Goal: Information Seeking & Learning: Find specific page/section

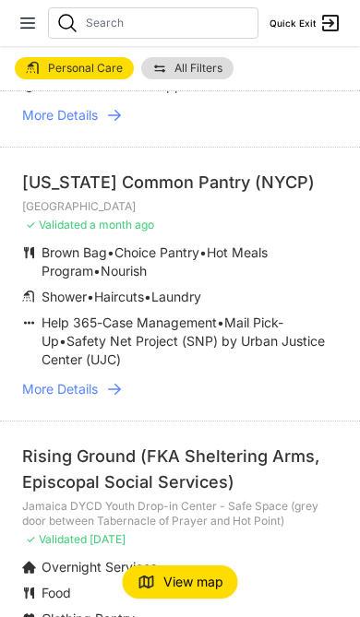
scroll to position [304, 0]
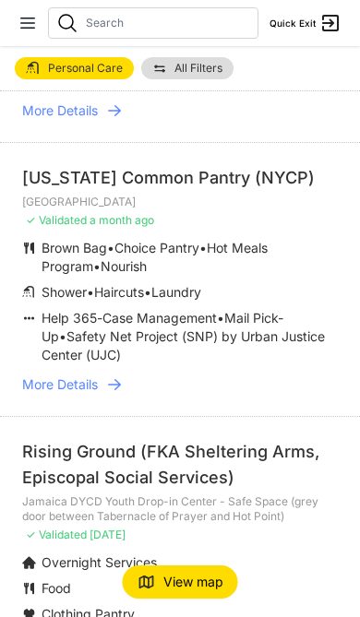
click at [42, 385] on span "More Details" at bounding box center [60, 384] width 76 height 18
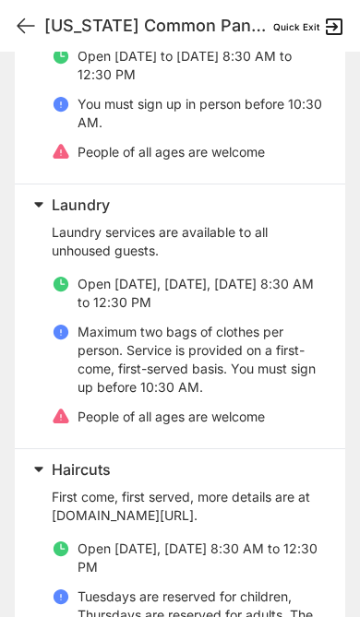
scroll to position [644, 0]
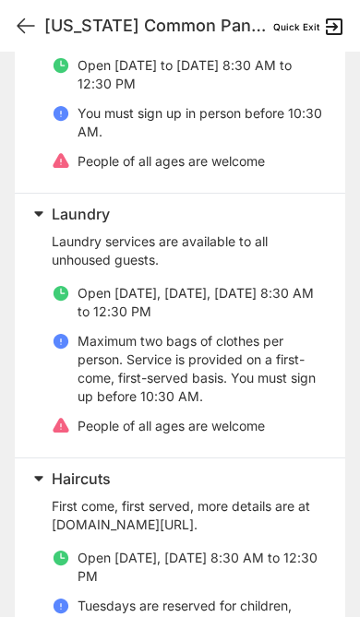
click at [29, 34] on icon at bounding box center [26, 26] width 22 height 22
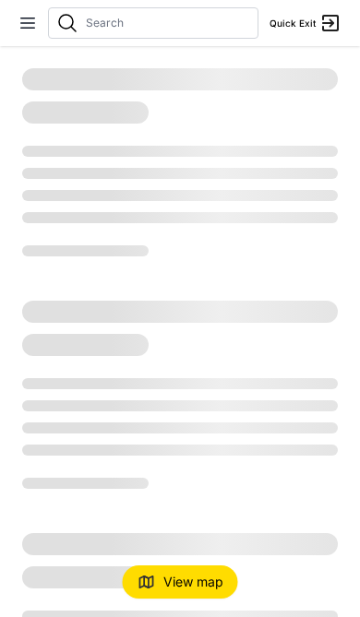
select select "recentlyUpdated"
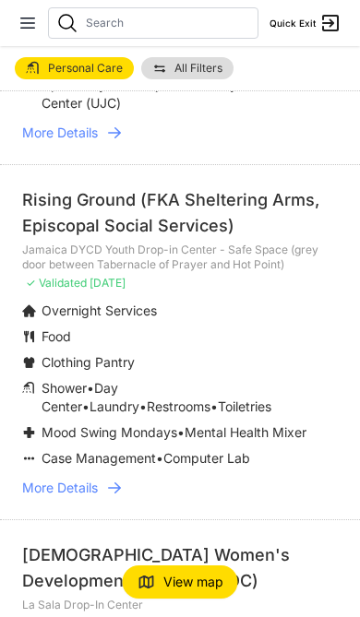
scroll to position [563, 0]
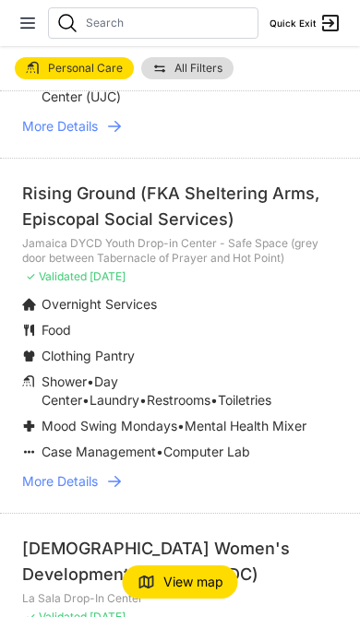
click at [64, 482] on span "More Details" at bounding box center [60, 481] width 76 height 18
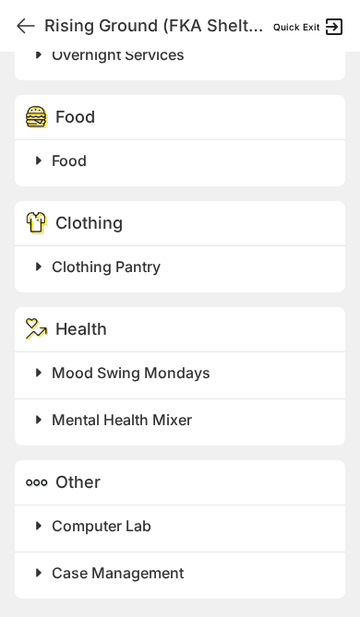
scroll to position [1553, 0]
select select "recentlyUpdated"
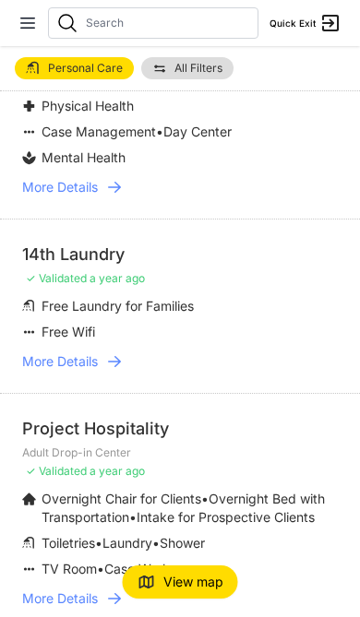
scroll to position [4459, 0]
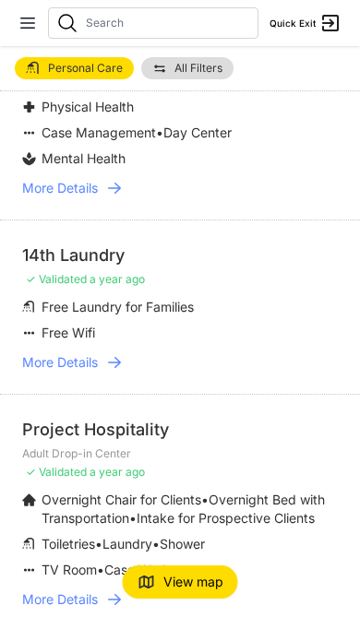
click at [82, 590] on span "More Details" at bounding box center [60, 599] width 76 height 18
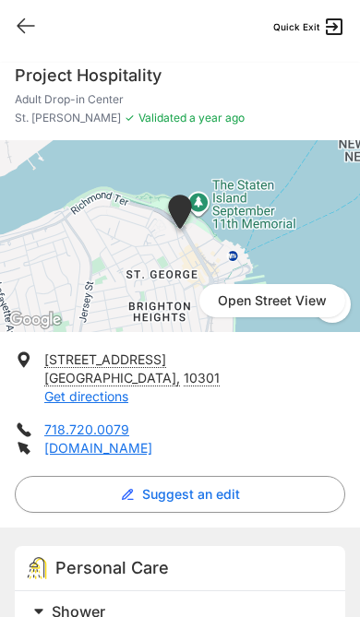
click at [0, 380] on html "View map Close panel YourPeer [GEOGRAPHIC_DATA] Quick Exit Single Adult Familie…" at bounding box center [180, 308] width 360 height 617
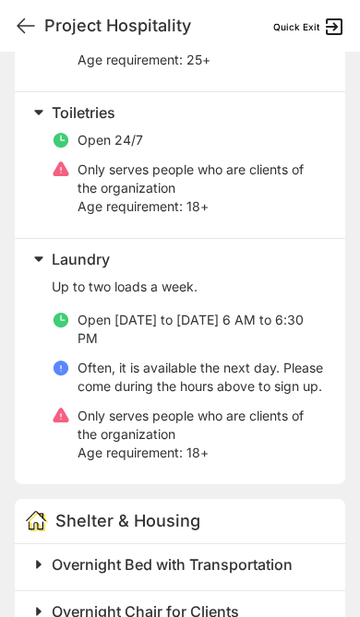
scroll to position [665, 0]
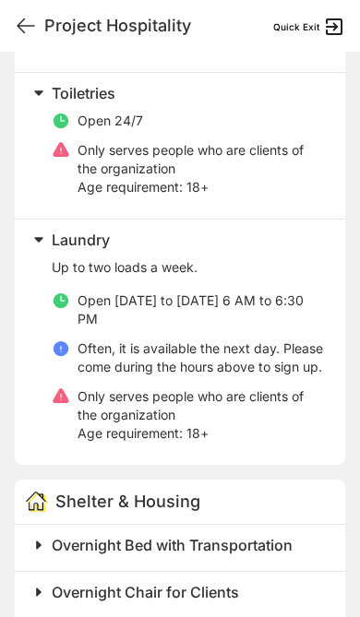
click at [26, 33] on icon at bounding box center [26, 26] width 22 height 22
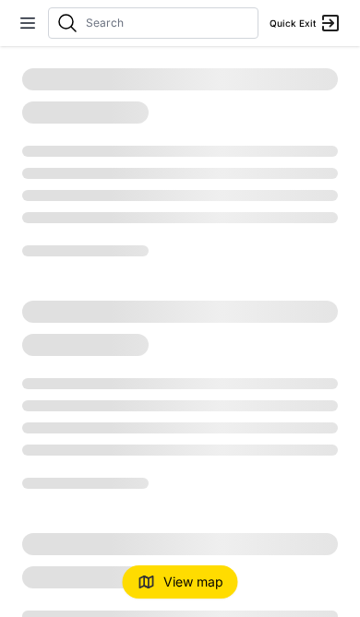
select select "recentlyUpdated"
